Goal: Complete application form

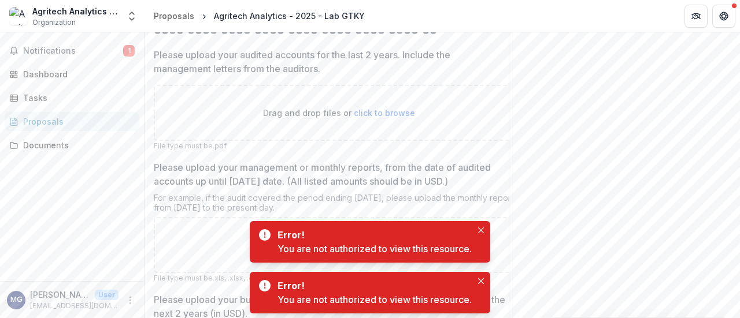
scroll to position [539, 0]
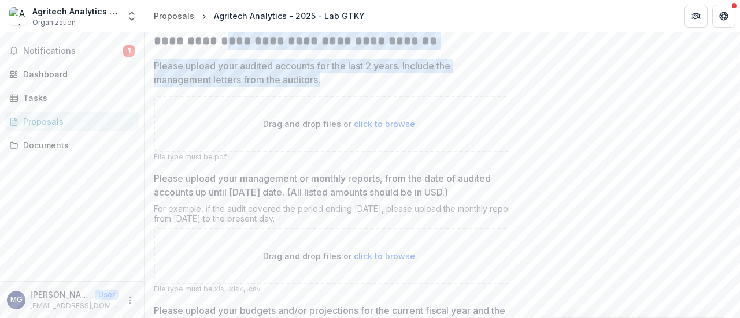
drag, startPoint x: 329, startPoint y: 119, endPoint x: 216, endPoint y: 76, distance: 120.7
click at [216, 76] on div "**********" at bounding box center [339, 228] width 370 height 1072
copy div "**********"
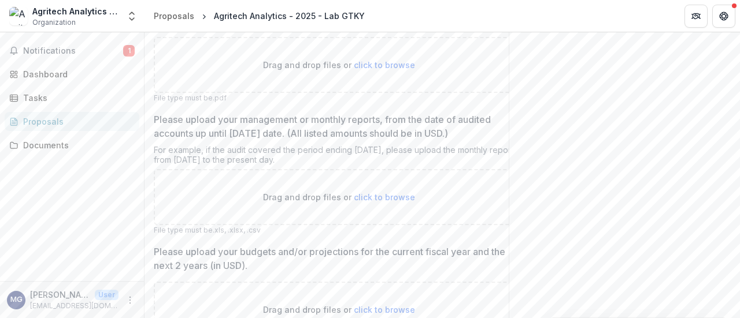
scroll to position [616, 0]
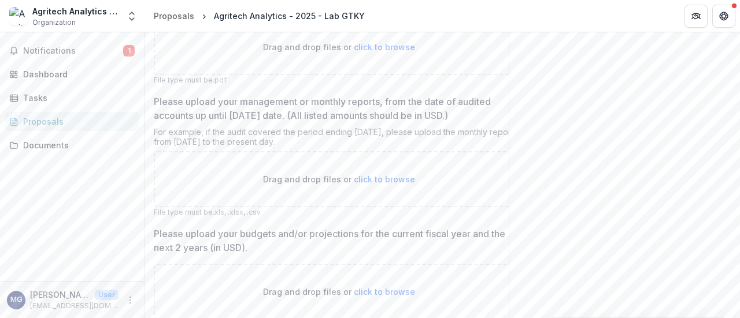
drag, startPoint x: 364, startPoint y: 179, endPoint x: 154, endPoint y: 132, distance: 215.4
click at [154, 132] on div "Please upload your management or monthly reports, from the date of audited acco…" at bounding box center [339, 156] width 370 height 123
copy div "Please upload your management or monthly reports, from the date of audited acco…"
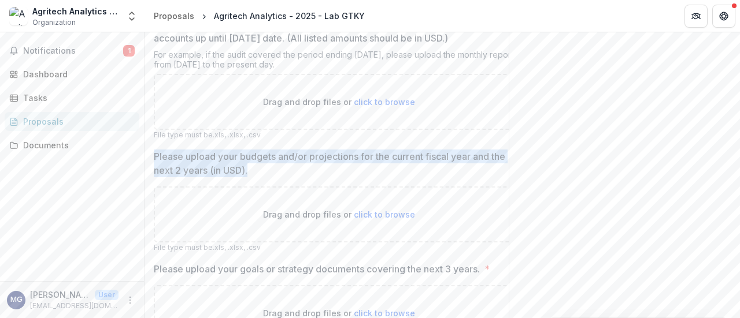
drag, startPoint x: 265, startPoint y: 201, endPoint x: 152, endPoint y: 190, distance: 113.8
click at [152, 190] on div "**********" at bounding box center [338, 74] width 388 height 1072
copy p "Please upload your budgets and/or projections for the current fiscal year and t…"
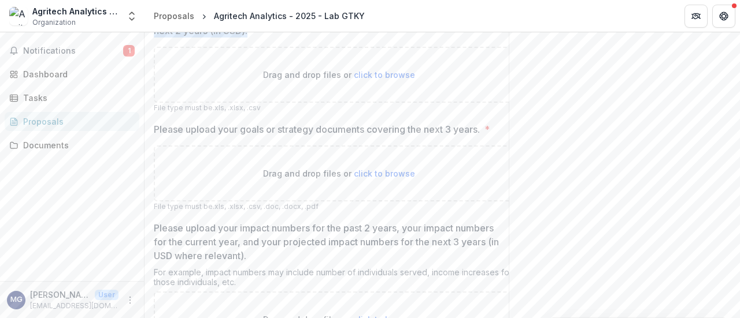
scroll to position [847, 0]
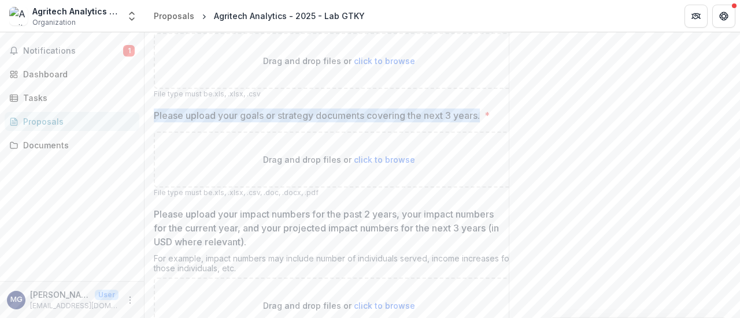
drag, startPoint x: 486, startPoint y: 148, endPoint x: 153, endPoint y: 151, distance: 333.4
copy p "Please upload your goals or strategy documents covering the next 3 years."
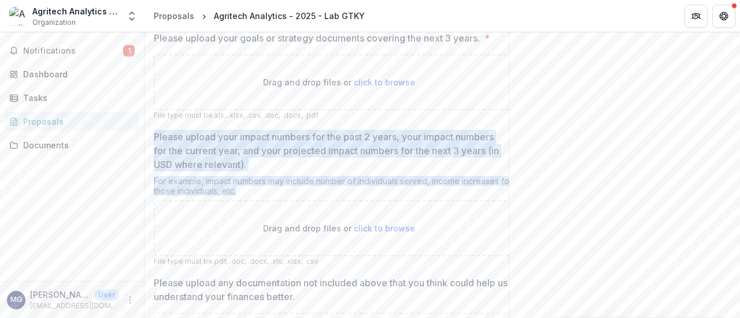
drag, startPoint x: 238, startPoint y: 227, endPoint x: 152, endPoint y: 169, distance: 103.7
copy div "Please upload your impact numbers for the past 2 years, your impact numbers for…"
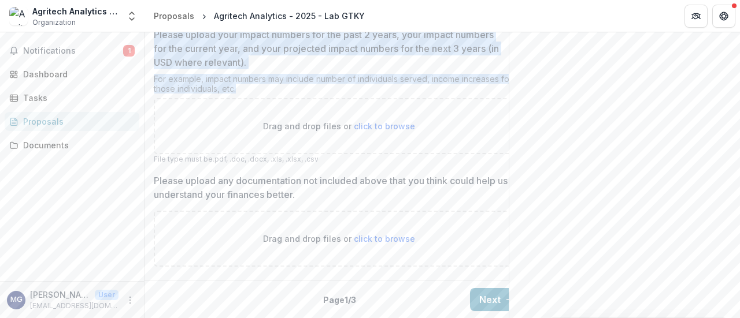
scroll to position [1067, 0]
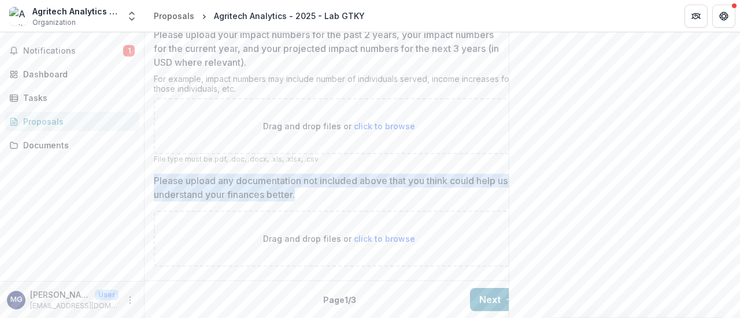
drag, startPoint x: 307, startPoint y: 187, endPoint x: 149, endPoint y: 167, distance: 159.0
copy p "Please upload any documentation not included above that you think could help us…"
click at [488, 291] on button "Next" at bounding box center [497, 299] width 54 height 23
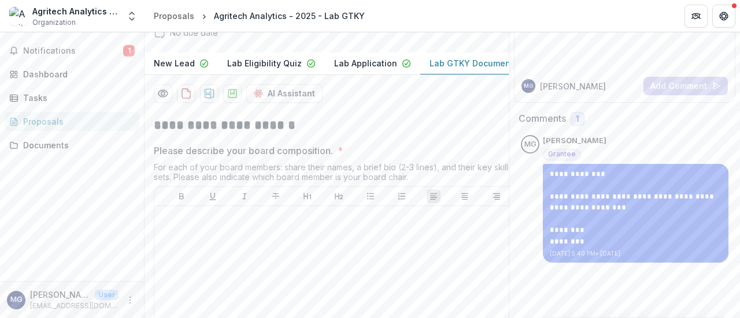
scroll to position [138, 0]
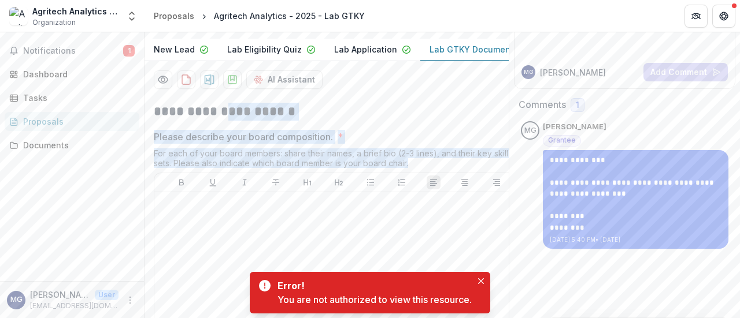
drag, startPoint x: 422, startPoint y: 198, endPoint x: 219, endPoint y: 152, distance: 208.0
copy div "**********"
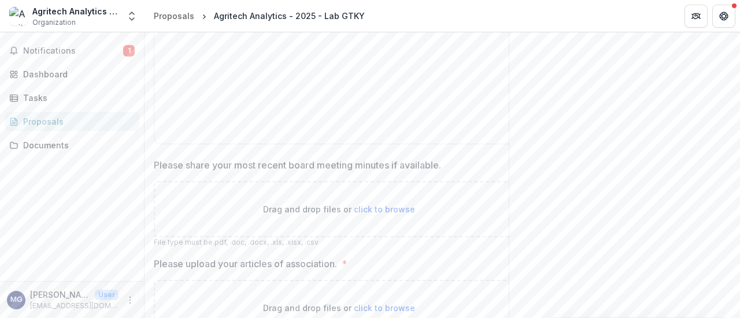
scroll to position [446, 0]
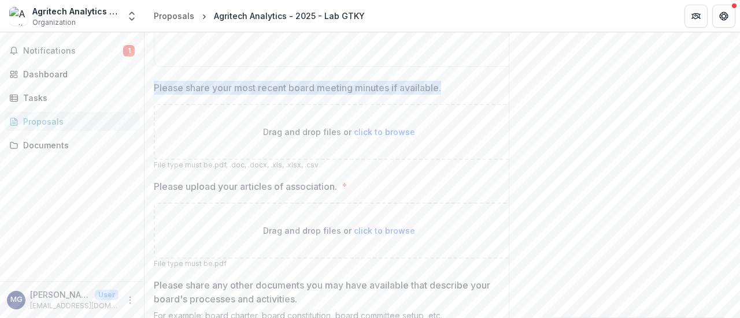
drag, startPoint x: 455, startPoint y: 124, endPoint x: 147, endPoint y: 122, distance: 308.0
click at [147, 122] on div "**********" at bounding box center [338, 88] width 388 height 606
copy p "Please share your most recent board meeting minutes if available."
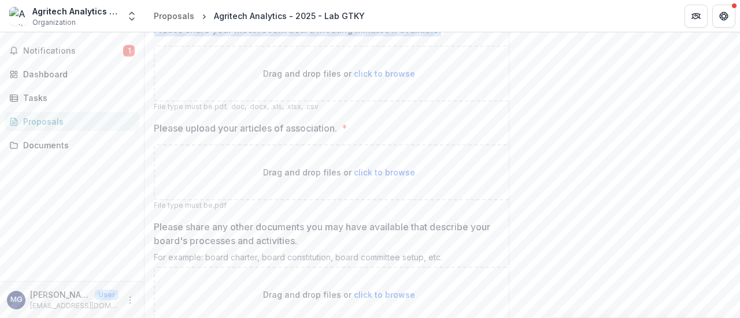
scroll to position [523, 0]
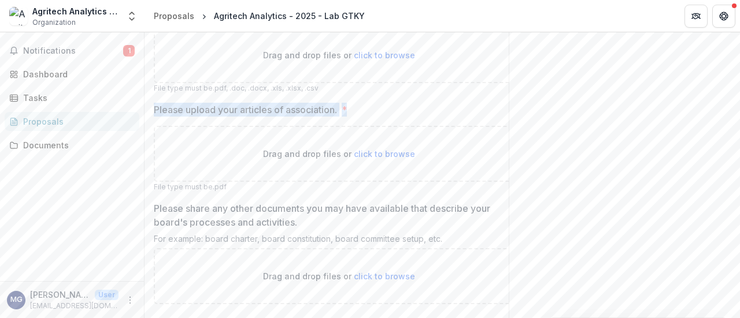
drag, startPoint x: 354, startPoint y: 144, endPoint x: 151, endPoint y: 133, distance: 202.5
click at [151, 133] on div "**********" at bounding box center [338, 11] width 388 height 606
copy label "Please upload your articles of association. *"
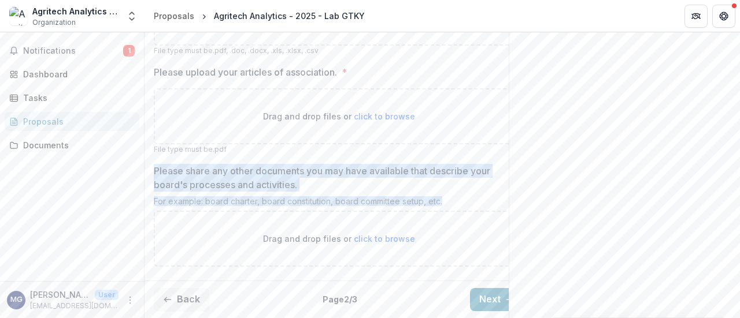
drag, startPoint x: 402, startPoint y: 188, endPoint x: 155, endPoint y: 154, distance: 249.7
copy div "Please share any other documents you may have available that describe your boar…"
click at [493, 294] on button "Next" at bounding box center [497, 299] width 54 height 23
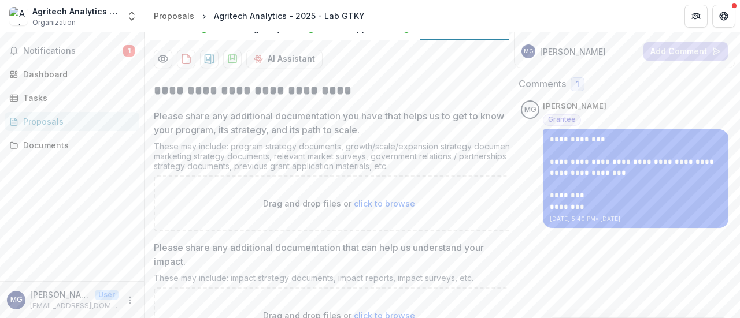
scroll to position [215, 0]
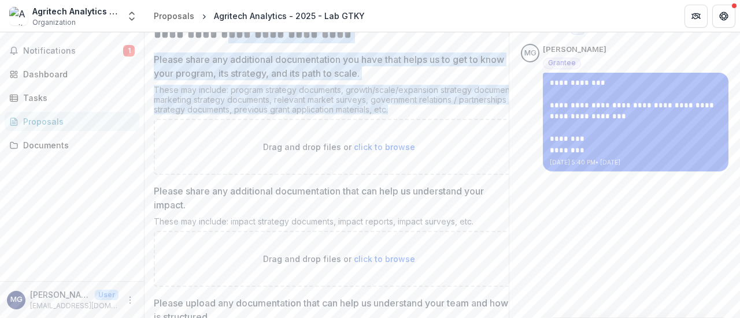
drag, startPoint x: 396, startPoint y: 142, endPoint x: 221, endPoint y: 68, distance: 190.4
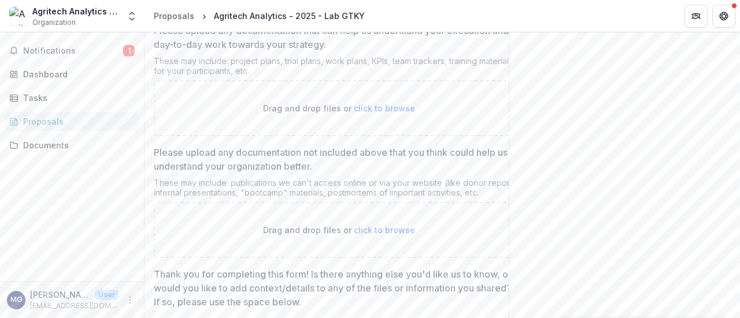
scroll to position [897, 0]
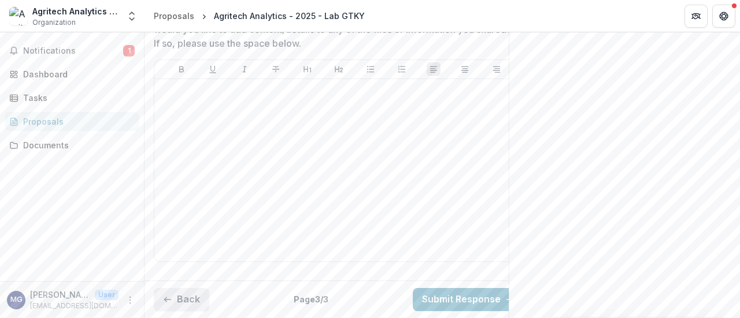
click at [184, 288] on button "Back" at bounding box center [181, 299] width 55 height 23
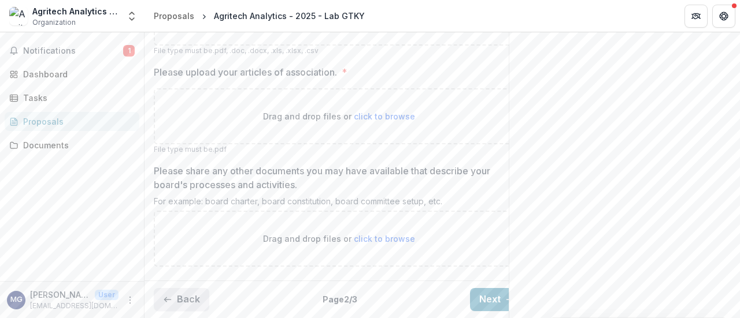
click at [184, 288] on button "Back" at bounding box center [181, 299] width 55 height 23
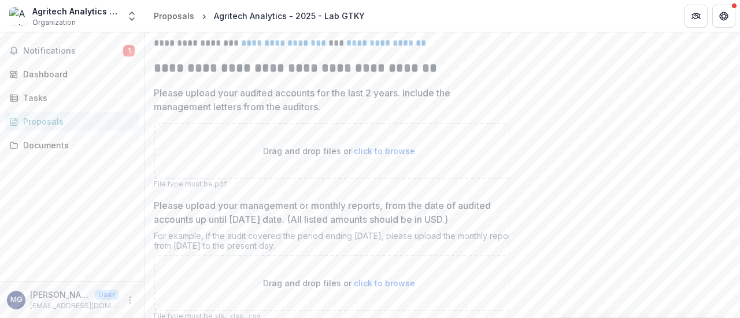
scroll to position [435, 0]
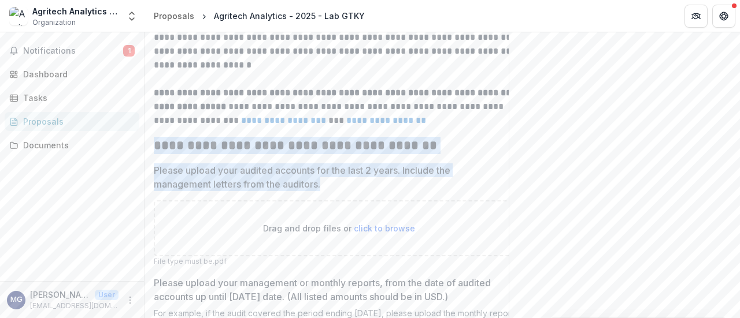
drag, startPoint x: 333, startPoint y: 219, endPoint x: 146, endPoint y: 178, distance: 191.1
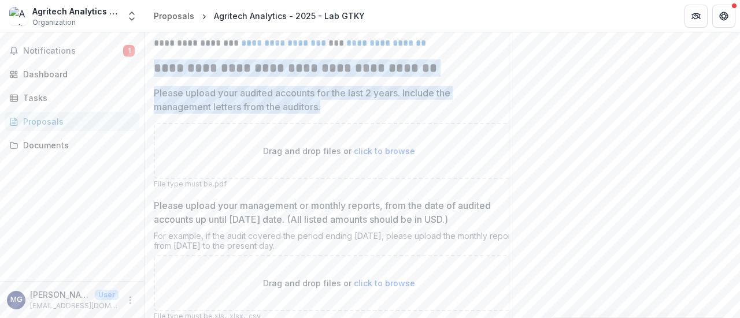
scroll to position [589, 0]
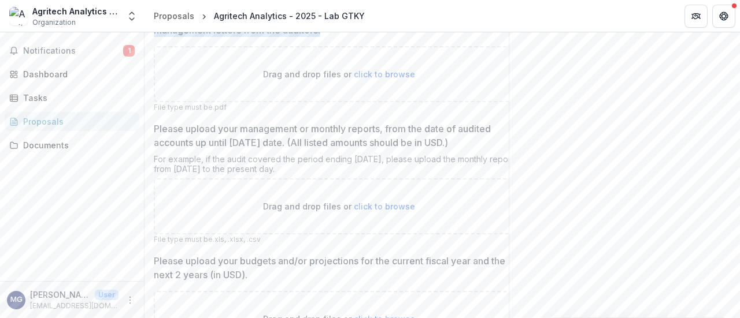
drag, startPoint x: 363, startPoint y: 204, endPoint x: 153, endPoint y: 166, distance: 213.8
click at [153, 165] on div "**********" at bounding box center [338, 178] width 388 height 1072
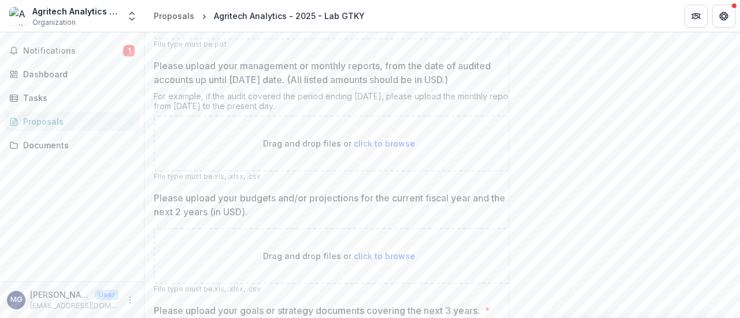
scroll to position [743, 0]
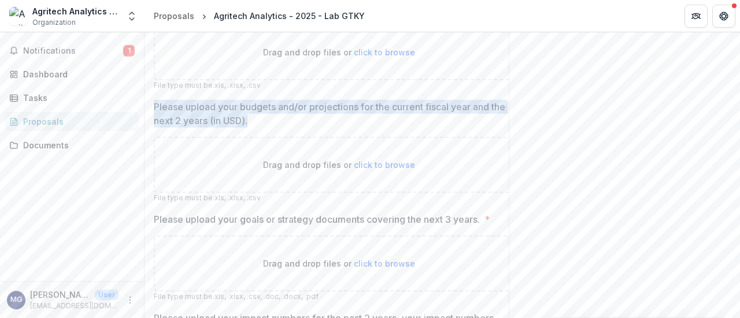
drag, startPoint x: 266, startPoint y: 153, endPoint x: 153, endPoint y: 137, distance: 114.3
click at [153, 137] on div "**********" at bounding box center [338, 24] width 388 height 1072
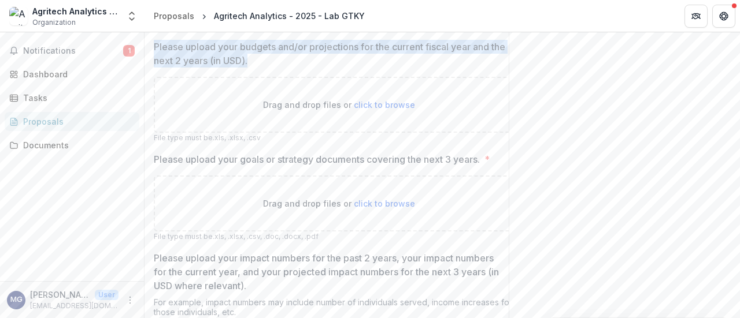
scroll to position [820, 0]
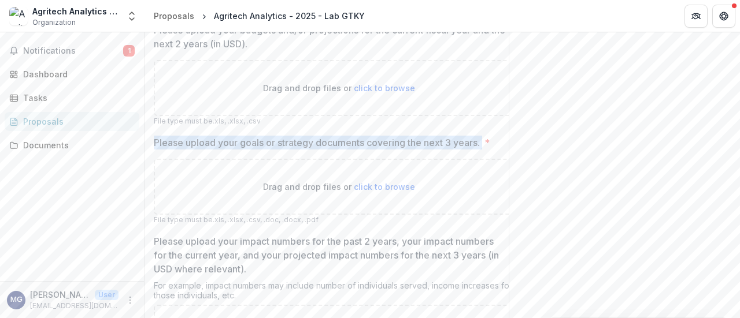
drag, startPoint x: 487, startPoint y: 176, endPoint x: 152, endPoint y: 176, distance: 334.6
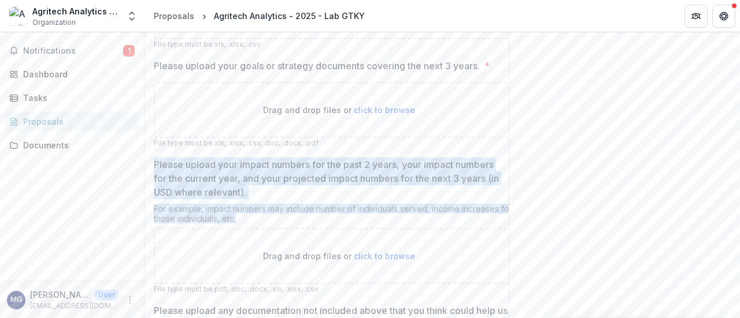
drag, startPoint x: 236, startPoint y: 249, endPoint x: 159, endPoint y: 201, distance: 90.4
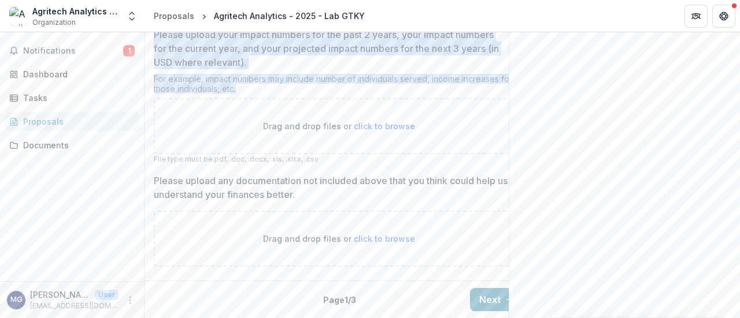
scroll to position [1067, 0]
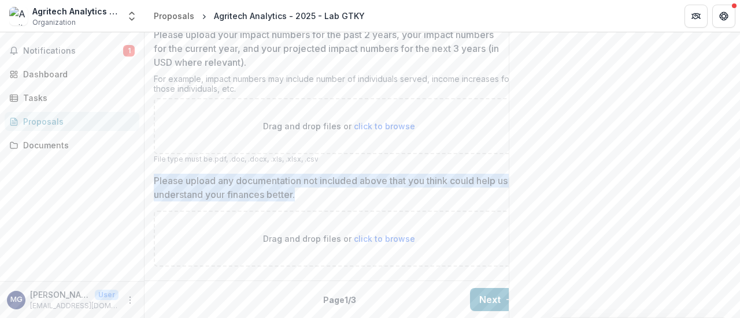
drag, startPoint x: 305, startPoint y: 190, endPoint x: 154, endPoint y: 169, distance: 152.2
click at [154, 174] on p "Please upload any documentation not included above that you think could help us…" at bounding box center [335, 188] width 363 height 28
click at [492, 292] on button "Next" at bounding box center [497, 299] width 54 height 23
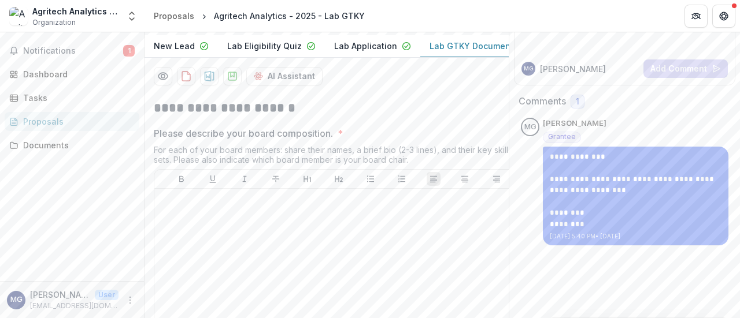
scroll to position [138, 0]
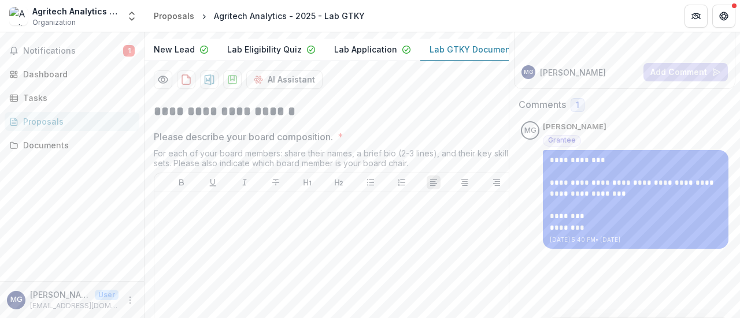
click at [377, 173] on div "For each of your board members: share their names, a brief bio (2-3 lines), and…" at bounding box center [339, 161] width 370 height 24
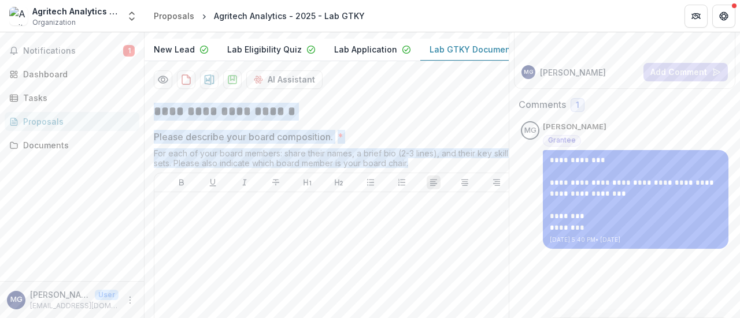
drag, startPoint x: 410, startPoint y: 195, endPoint x: 149, endPoint y: 152, distance: 264.1
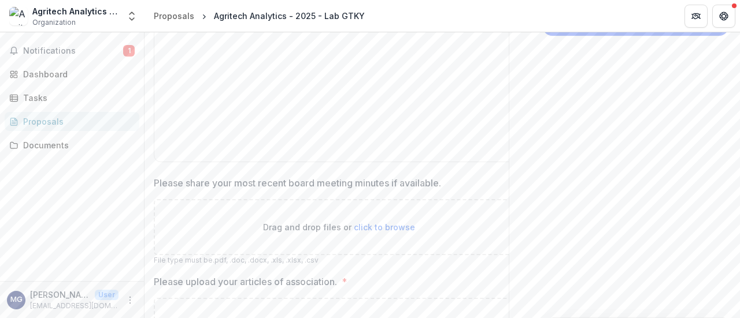
scroll to position [369, 0]
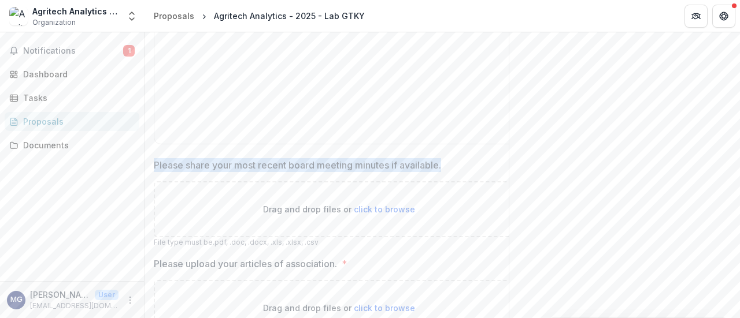
drag, startPoint x: 450, startPoint y: 196, endPoint x: 151, endPoint y: 195, distance: 298.8
click at [151, 195] on div "**********" at bounding box center [338, 165] width 388 height 606
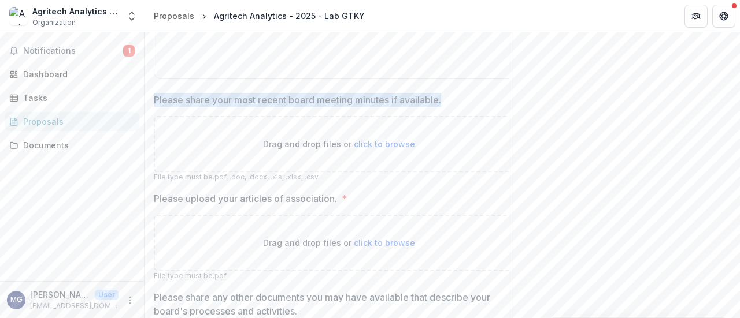
scroll to position [523, 0]
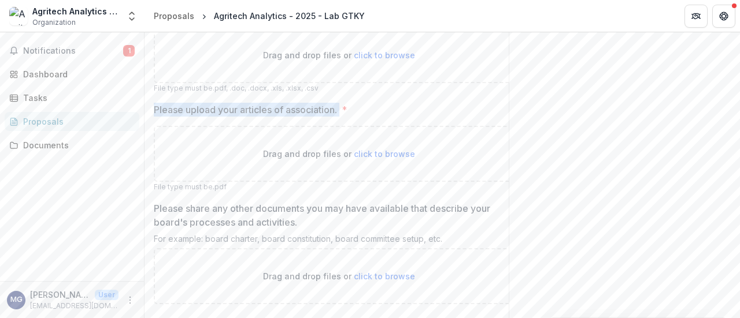
drag, startPoint x: 343, startPoint y: 147, endPoint x: 147, endPoint y: 140, distance: 196.6
click at [147, 140] on div "**********" at bounding box center [338, 11] width 388 height 606
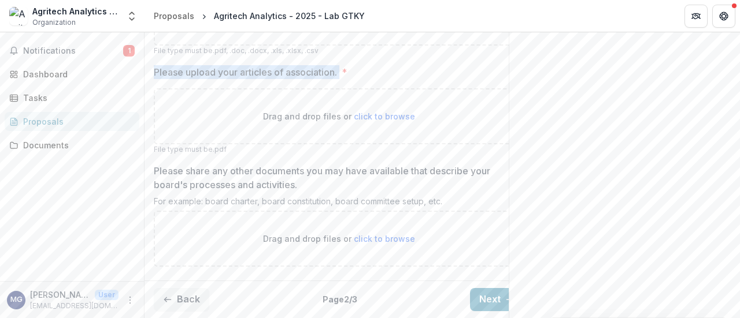
scroll to position [600, 0]
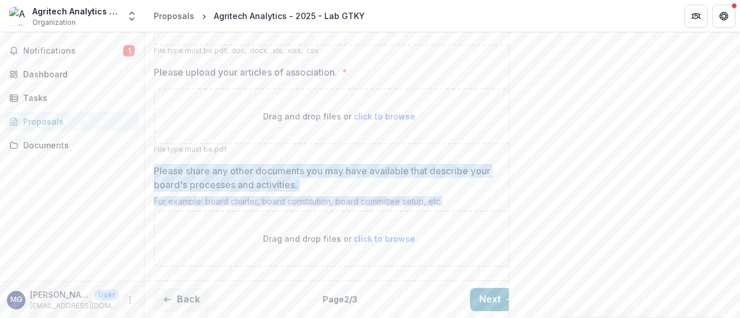
drag, startPoint x: 447, startPoint y: 199, endPoint x: 149, endPoint y: 165, distance: 299.5
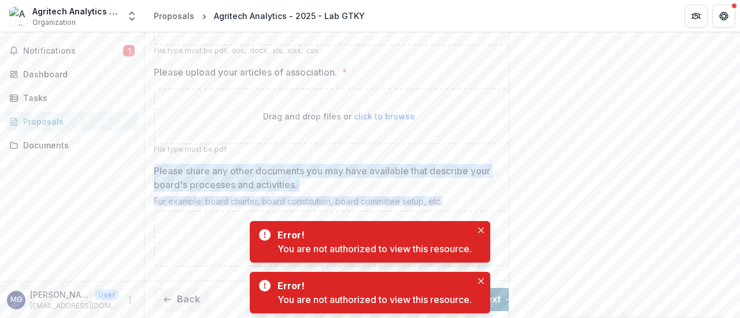
click at [500, 292] on button "Next" at bounding box center [497, 299] width 54 height 23
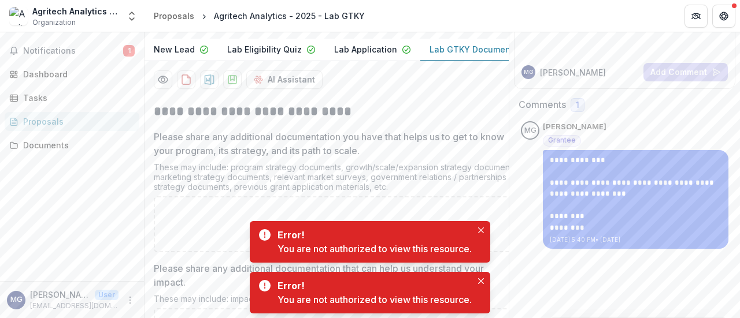
scroll to position [215, 0]
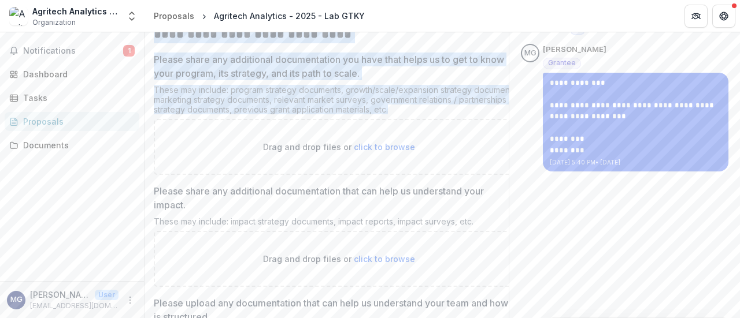
drag, startPoint x: 389, startPoint y: 145, endPoint x: 150, endPoint y: 68, distance: 251.5
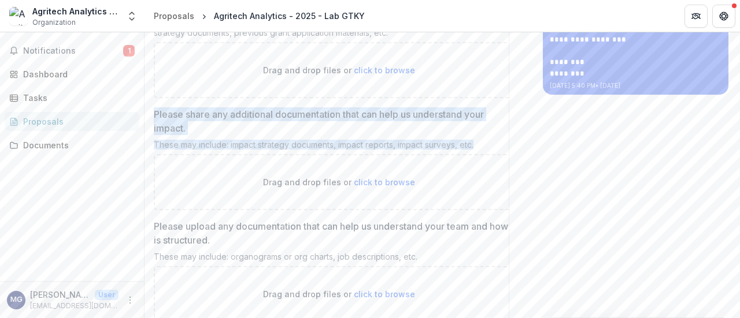
drag, startPoint x: 490, startPoint y: 180, endPoint x: 156, endPoint y: 144, distance: 335.9
click at [156, 144] on div "Please share any additional documentation that can help us understand your impa…" at bounding box center [339, 158] width 370 height 103
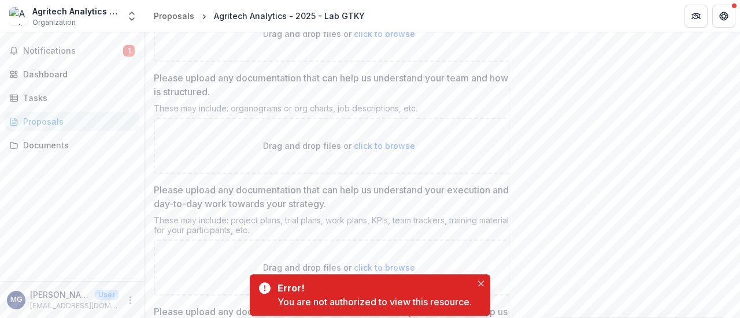
scroll to position [446, 0]
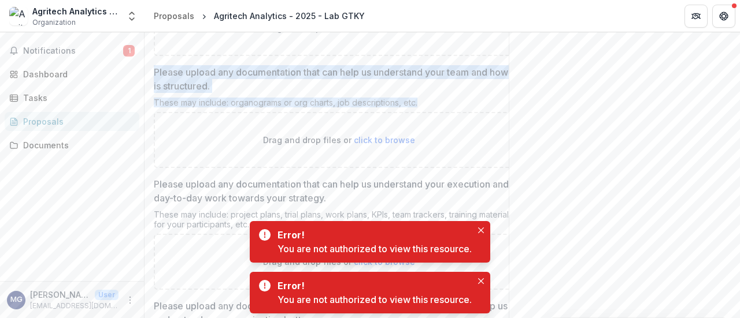
drag, startPoint x: 421, startPoint y: 135, endPoint x: 152, endPoint y: 106, distance: 270.3
click at [152, 106] on div "**********" at bounding box center [338, 237] width 388 height 904
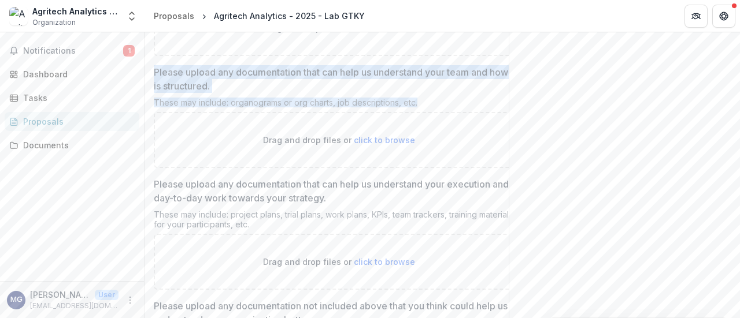
scroll to position [523, 0]
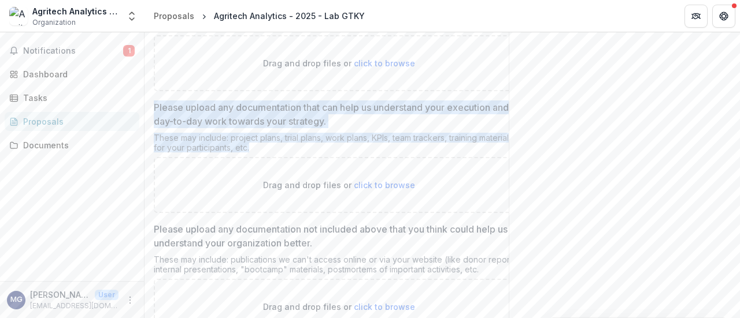
drag, startPoint x: 237, startPoint y: 175, endPoint x: 151, endPoint y: 131, distance: 96.7
click at [151, 131] on div "**********" at bounding box center [338, 160] width 388 height 904
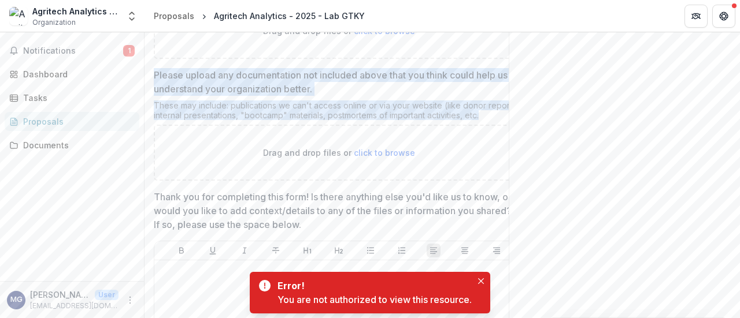
drag, startPoint x: 488, startPoint y: 148, endPoint x: 154, endPoint y: 103, distance: 337.0
click at [153, 103] on div "**********" at bounding box center [338, 6] width 388 height 904
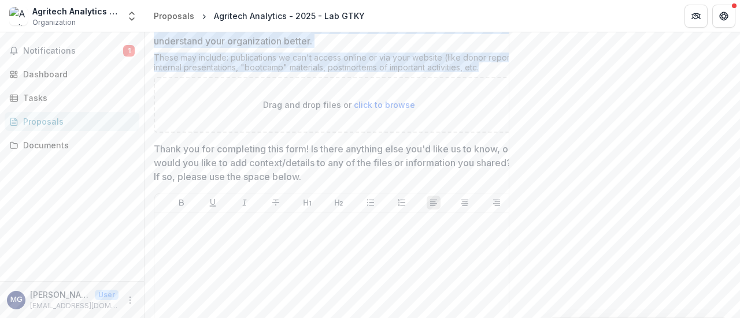
scroll to position [754, 0]
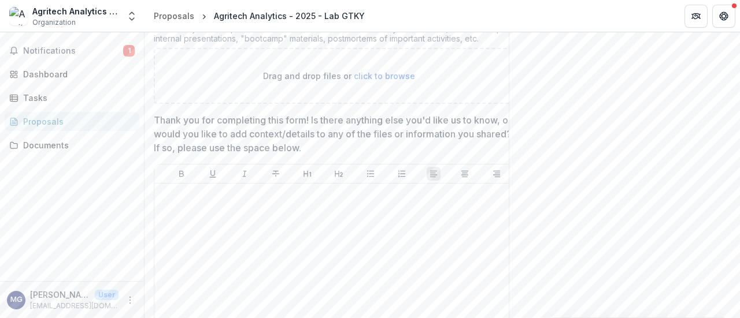
drag, startPoint x: 352, startPoint y: 185, endPoint x: 156, endPoint y: 156, distance: 198.1
click at [156, 156] on div "Thank you for completing this form! Is there anything else you'd like us to kno…" at bounding box center [339, 242] width 370 height 258
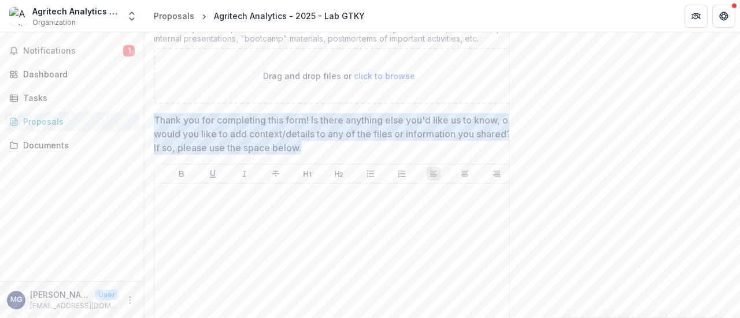
drag, startPoint x: 334, startPoint y: 180, endPoint x: 154, endPoint y: 149, distance: 182.4
click at [154, 149] on p "Thank you for completing this form! Is there anything else you'd like us to kno…" at bounding box center [335, 134] width 363 height 42
drag, startPoint x: 347, startPoint y: 178, endPoint x: 151, endPoint y: 146, distance: 197.9
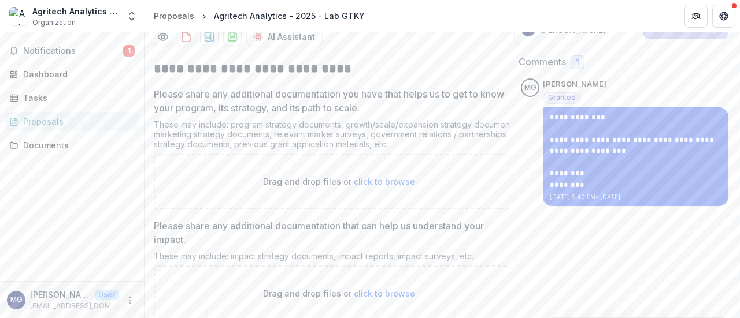
scroll to position [154, 0]
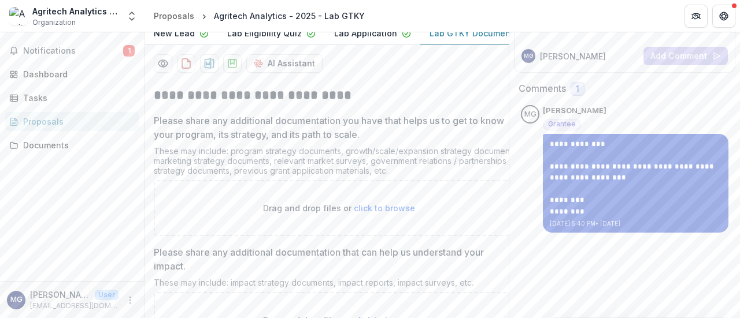
click at [655, 168] on p "**********" at bounding box center [636, 172] width 172 height 23
click at [648, 184] on p at bounding box center [636, 190] width 172 height 12
click at [645, 185] on p at bounding box center [636, 190] width 172 height 12
click at [644, 185] on p at bounding box center [636, 190] width 172 height 12
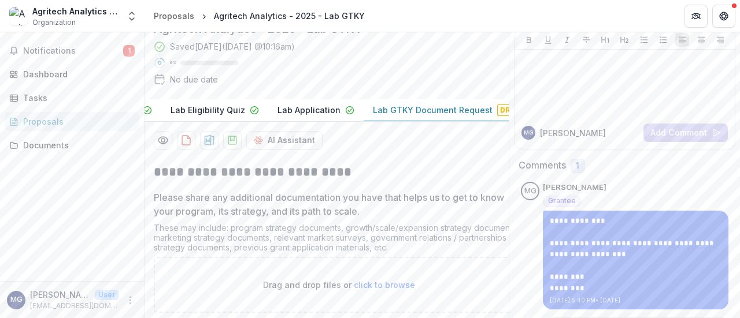
scroll to position [0, 72]
click at [424, 116] on p "Lab GTKY Document Request" at bounding box center [417, 110] width 120 height 12
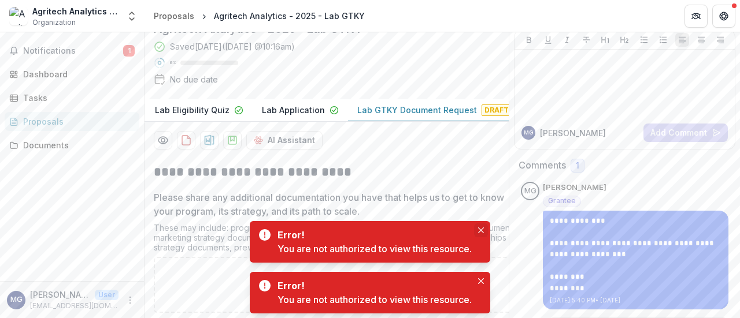
click at [484, 231] on icon "Close" at bounding box center [481, 231] width 6 height 6
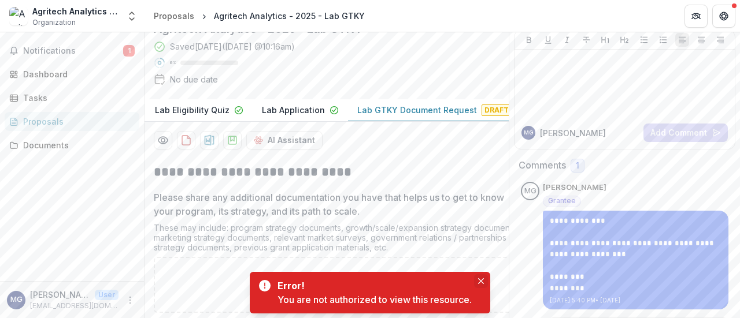
click at [482, 281] on icon "Close" at bounding box center [481, 282] width 6 height 6
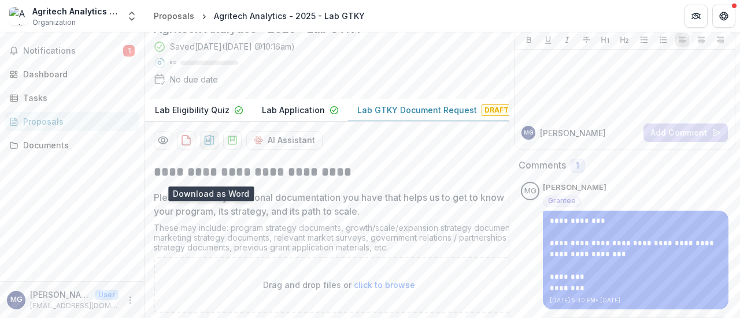
click at [208, 146] on icon "download-proposal" at bounding box center [210, 140] width 10 height 10
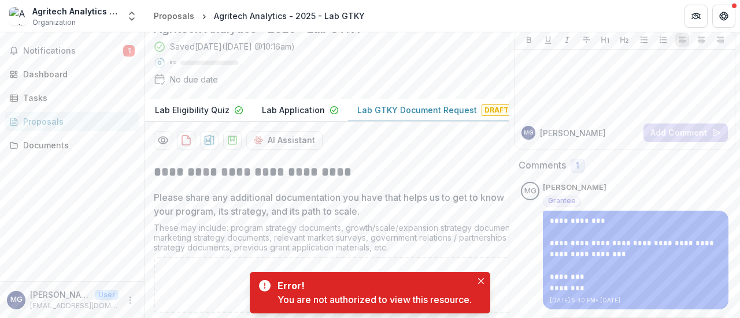
scroll to position [0, 0]
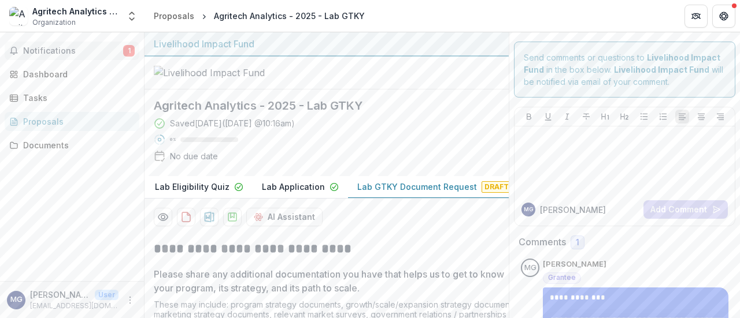
click at [97, 52] on span "Notifications" at bounding box center [73, 51] width 100 height 10
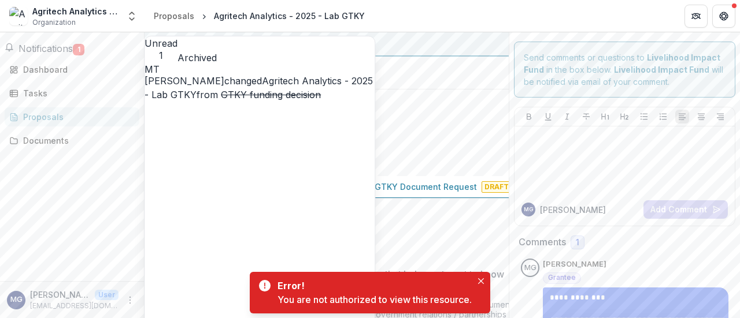
click at [260, 76] on link "Agritech Analytics - 2025 - Lab GTKY" at bounding box center [258, 87] width 228 height 25
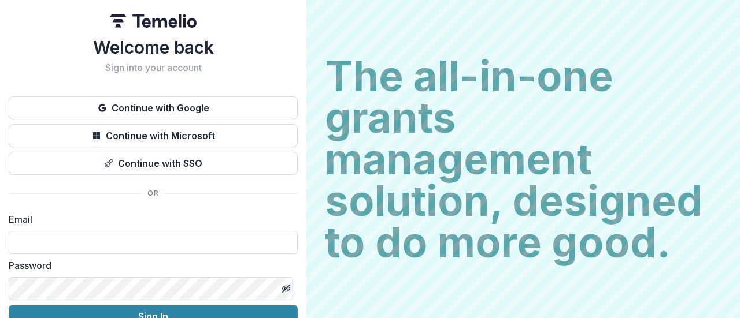
click at [665, 216] on h2 "The all-in-one grants management solution, designed to do more good." at bounding box center [523, 159] width 396 height 208
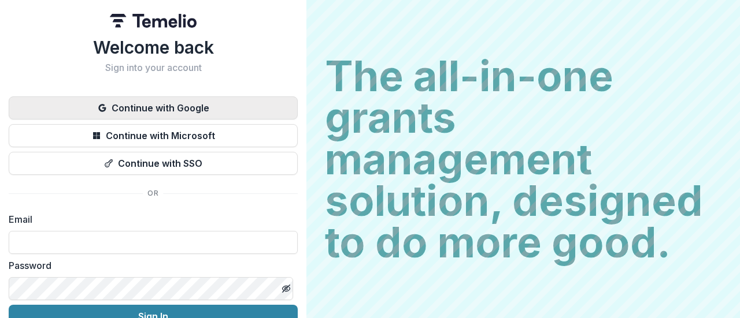
click at [202, 102] on button "Continue with Google" at bounding box center [153, 108] width 289 height 23
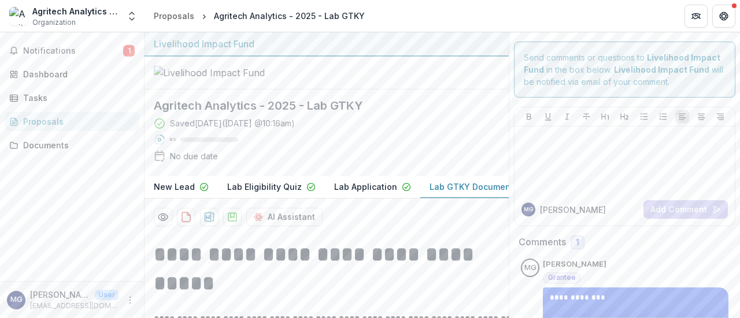
click at [274, 113] on h2 "Agritech Analytics - 2025 - Lab GTKY" at bounding box center [317, 106] width 327 height 14
